Goal: Transaction & Acquisition: Purchase product/service

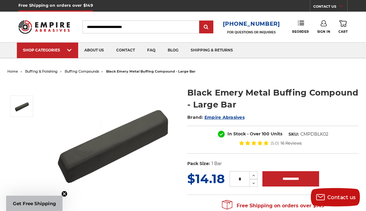
click at [125, 58] on img at bounding box center [122, 58] width 52 height 0
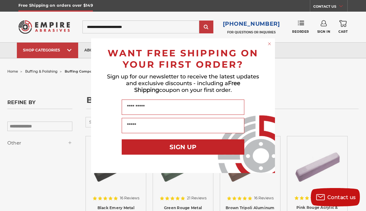
click at [307, 96] on div "Close dialog WANT FREE SHIPPING ON YOUR FIRST ORDER? Sign up for our newsletter…" at bounding box center [183, 105] width 366 height 211
click at [268, 41] on icon "Close dialog" at bounding box center [270, 44] width 6 height 6
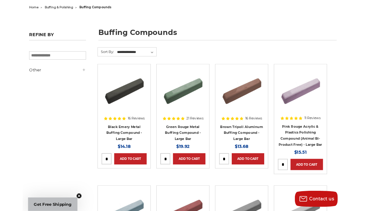
scroll to position [62, 0]
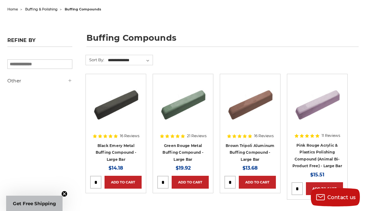
click at [191, 105] on img at bounding box center [183, 103] width 49 height 49
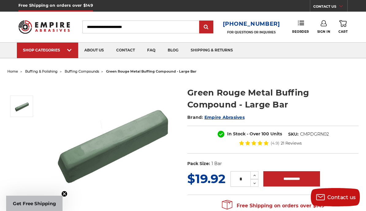
click at [131, 25] on input "Search" at bounding box center [141, 27] width 117 height 13
type input "****"
click at [341, 104] on h1 "Green Rouge Metal Buffing Compound - Large Bar" at bounding box center [272, 99] width 171 height 24
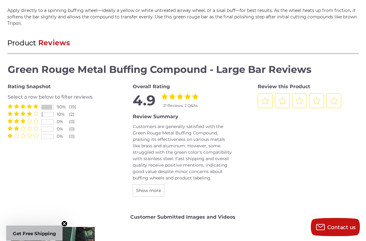
scroll to position [806, 0]
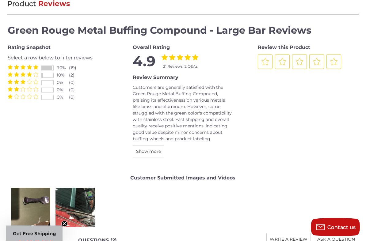
click at [156, 153] on span "Show more" at bounding box center [148, 152] width 25 height 6
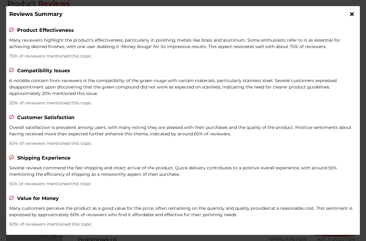
scroll to position [0, 0]
